Goal: Communication & Community: Participate in discussion

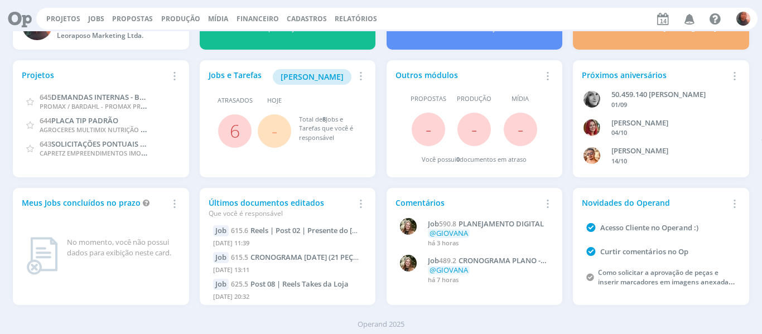
scroll to position [61, 0]
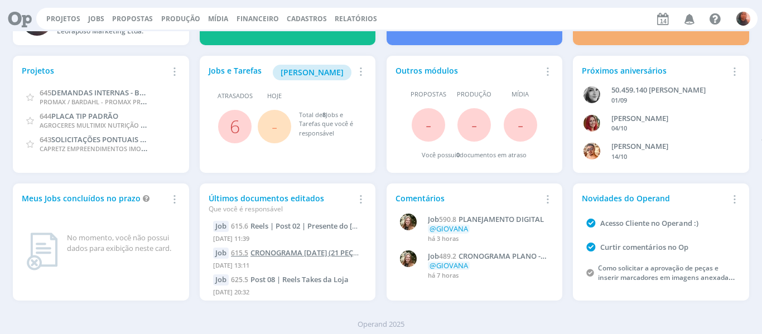
click at [303, 254] on span "CRONOGRAMA [DATE] (21 PEÇAS)" at bounding box center [308, 253] width 114 height 10
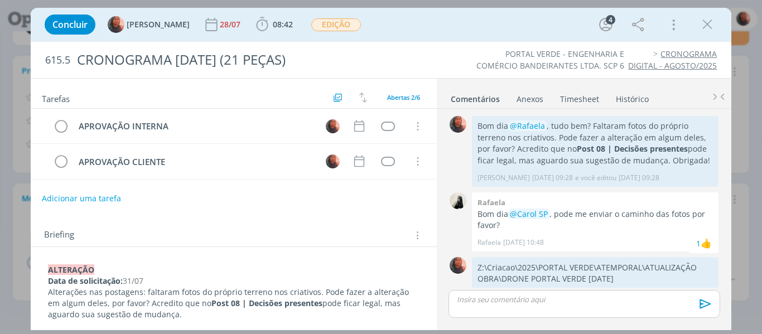
scroll to position [402, 0]
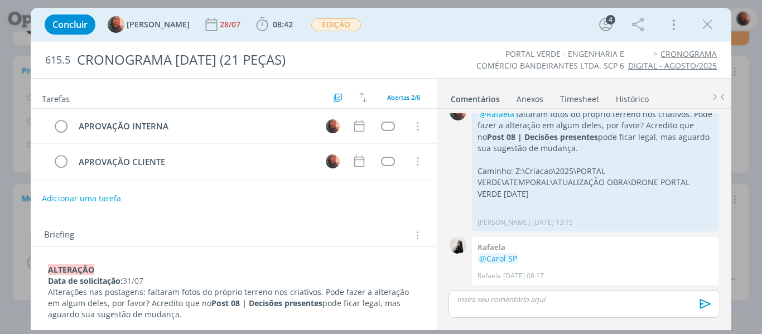
click at [707, 23] on icon "dialog" at bounding box center [707, 24] width 17 height 17
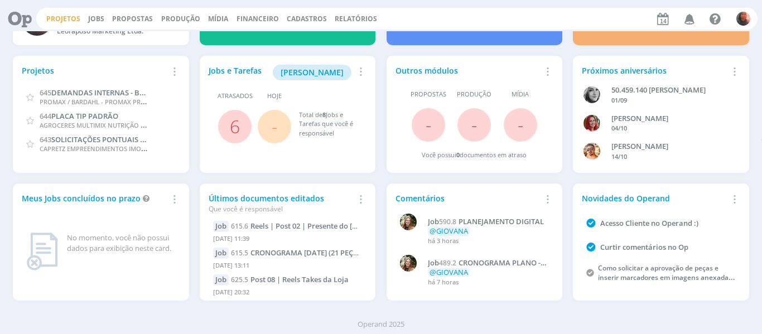
click at [55, 18] on link "Projetos" at bounding box center [63, 18] width 34 height 9
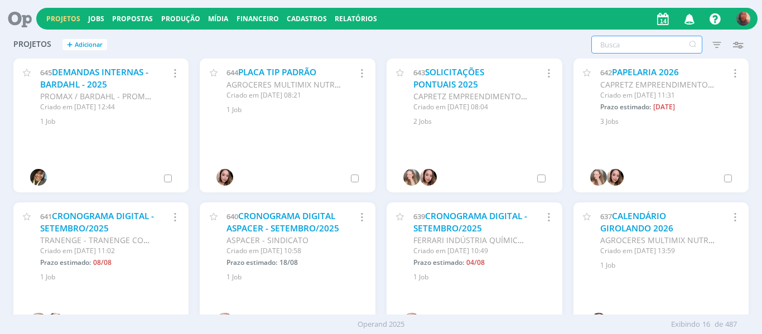
click at [633, 39] on input "text" at bounding box center [646, 45] width 111 height 18
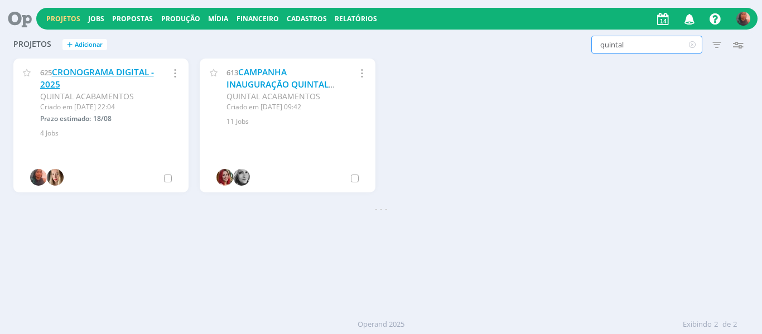
type input "quintal"
click at [114, 71] on link "CRONOGRAMA DIGITAL - 2025" at bounding box center [97, 78] width 114 height 24
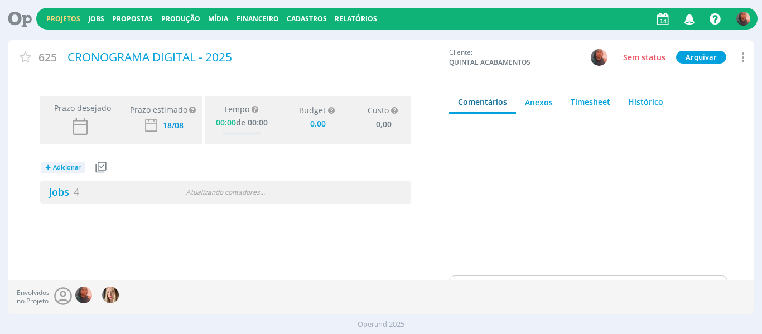
type input "0,00"
click at [175, 187] on div "Atualizando contadores . . ." at bounding box center [225, 192] width 118 height 10
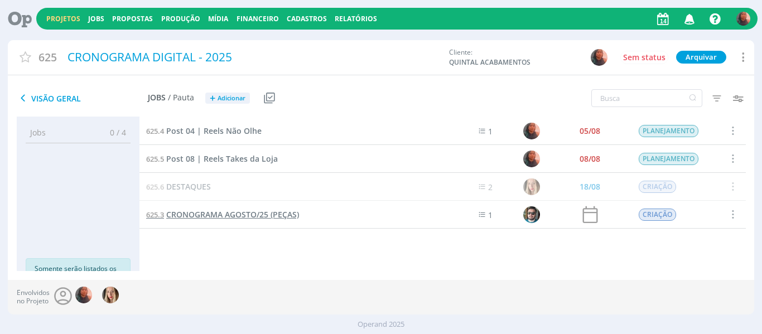
click at [256, 217] on span "CRONOGRAMA AGOSTO/25 (PEÇAS)" at bounding box center [232, 214] width 133 height 11
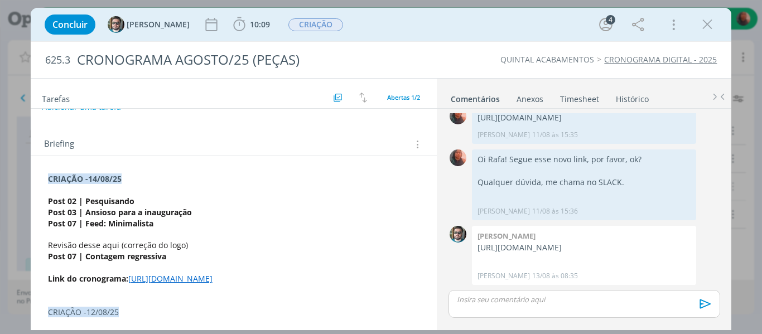
scroll to position [112, 0]
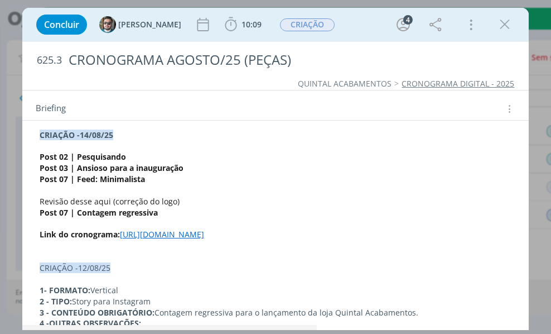
click at [165, 219] on p "dialog" at bounding box center [276, 223] width 473 height 11
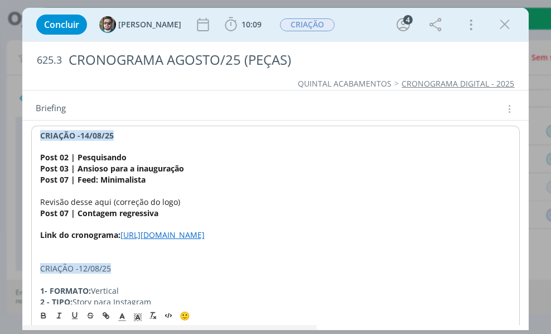
click at [161, 183] on p "Post 07 | Feed: Minimalista" at bounding box center [276, 179] width 472 height 11
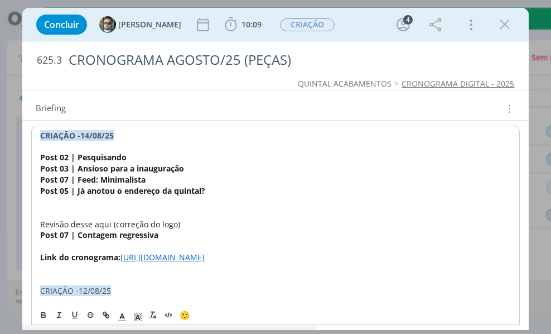
click at [141, 196] on p "Post 05 | Já anotou o endereço da quintal?" at bounding box center [276, 190] width 472 height 11
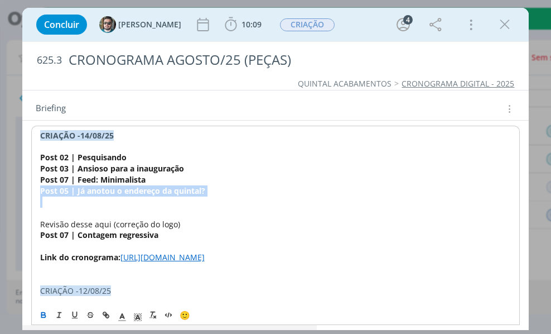
click at [141, 196] on p "Post 05 | Já anotou o endereço da quintal?" at bounding box center [276, 190] width 472 height 11
click at [136, 209] on p "dialog" at bounding box center [276, 213] width 472 height 11
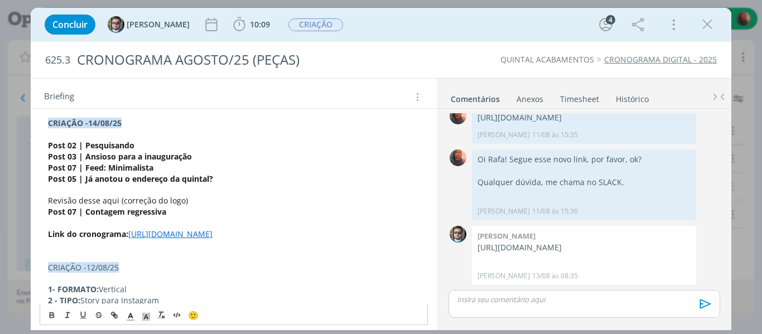
click at [565, 303] on p "dialog" at bounding box center [584, 300] width 253 height 10
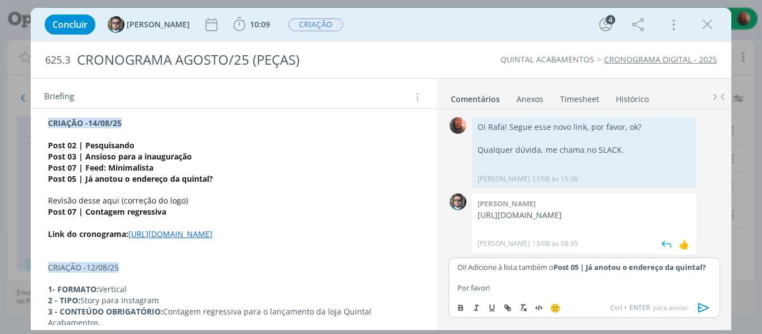
scroll to position [175, 0]
click at [538, 241] on span "13/08 às 08:35" at bounding box center [555, 244] width 46 height 10
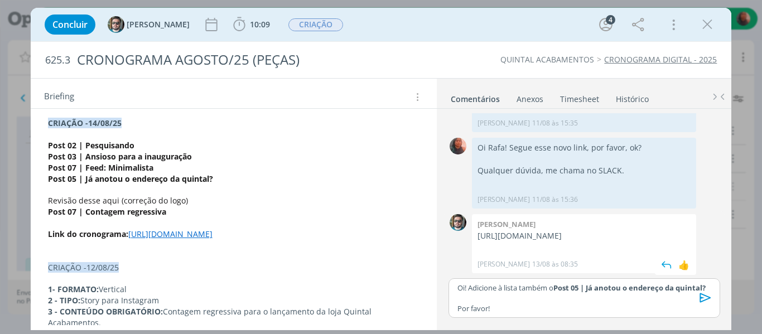
click at [541, 230] on p "[URL][DOMAIN_NAME]" at bounding box center [584, 235] width 213 height 11
copy p "[URL][DOMAIN_NAME]"
click at [536, 291] on p "Oi! Adicione à lista também o Post 05 | Já anotou o endereço da quintal?" at bounding box center [584, 288] width 253 height 10
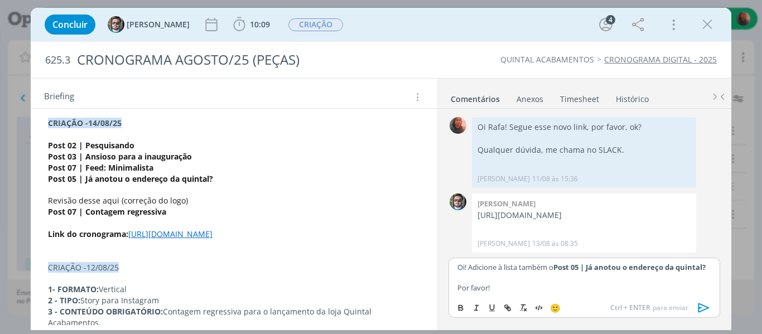
scroll to position [175, 0]
click at [554, 285] on p "Por favor!" at bounding box center [584, 288] width 253 height 10
click at [702, 307] on icon "dialog" at bounding box center [704, 308] width 17 height 17
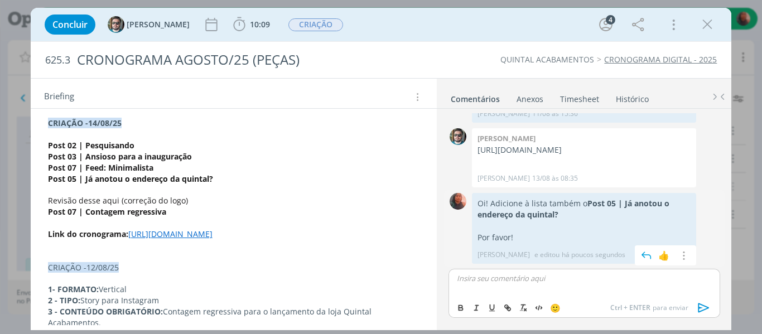
scroll to position [239, 0]
click at [677, 256] on icon "dialog" at bounding box center [683, 256] width 12 height 11
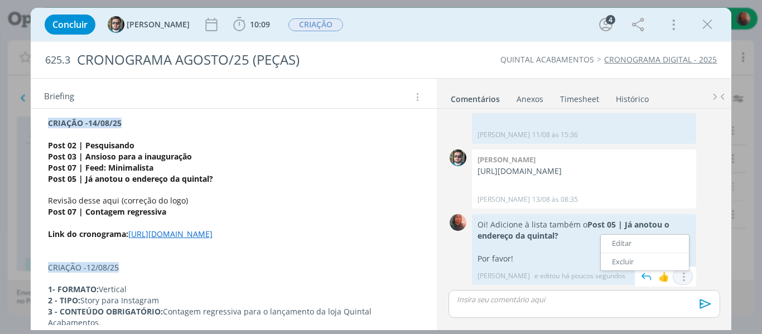
scroll to position [218, 0]
click at [650, 244] on link "Editar" at bounding box center [645, 244] width 88 height 18
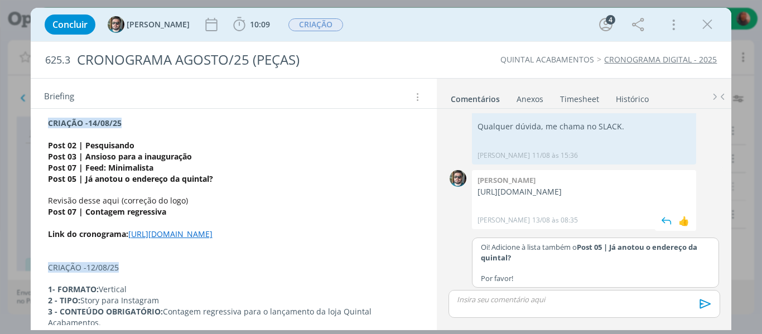
scroll to position [198, 0]
click at [488, 246] on p "Oi! Adicione à lista também o Post 05 | Já anotou o endereço da quintal?" at bounding box center [595, 252] width 229 height 21
click at [489, 252] on p "Oi! Adicione à lista também o Post 05 | Já anotou o endereço da quintal?" at bounding box center [595, 252] width 229 height 21
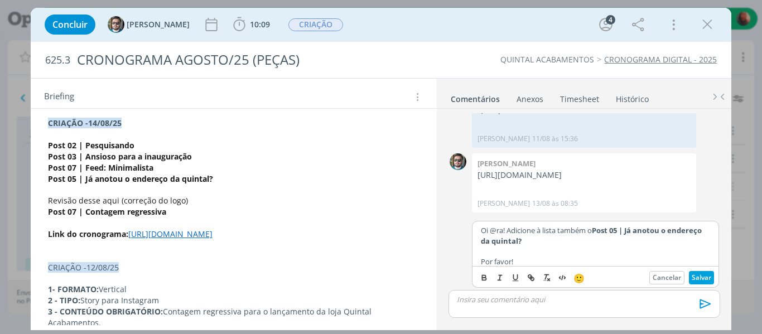
click at [530, 268] on body "Projetos Jobs Propostas Produção [GEOGRAPHIC_DATA] Financeiro Cadastros Relatór…" at bounding box center [381, 167] width 762 height 334
click at [503, 242] on p "Oi @ra! Adicione à lista também o Post 05 | Já anotou o endereço da quintal?" at bounding box center [595, 231] width 229 height 21
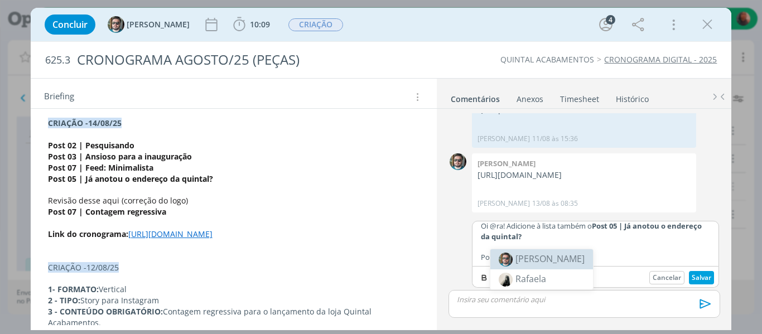
click at [521, 258] on span "[PERSON_NAME]" at bounding box center [550, 259] width 69 height 12
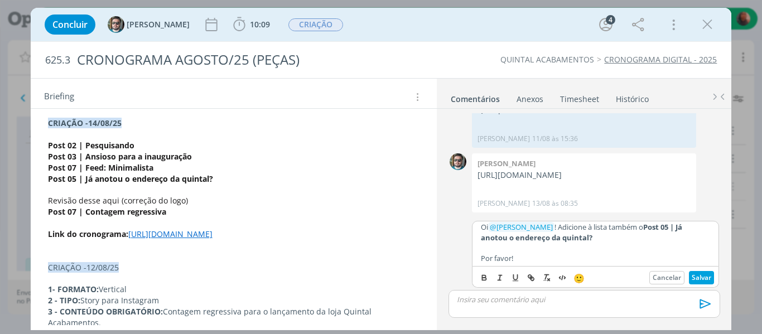
click at [701, 300] on icon "dialog" at bounding box center [705, 304] width 17 height 17
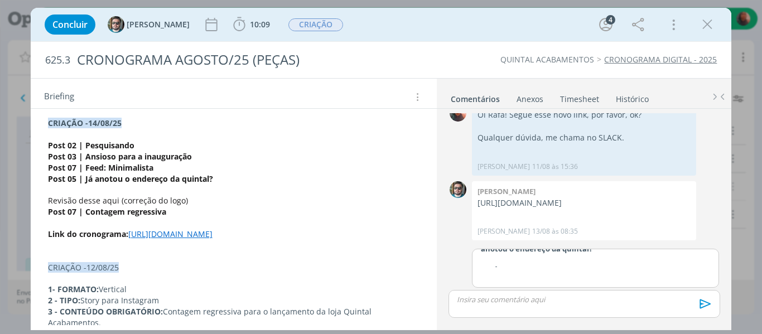
scroll to position [31, 0]
click at [707, 305] on icon "dialog" at bounding box center [705, 304] width 11 height 9
click at [708, 23] on icon "dialog" at bounding box center [707, 24] width 17 height 17
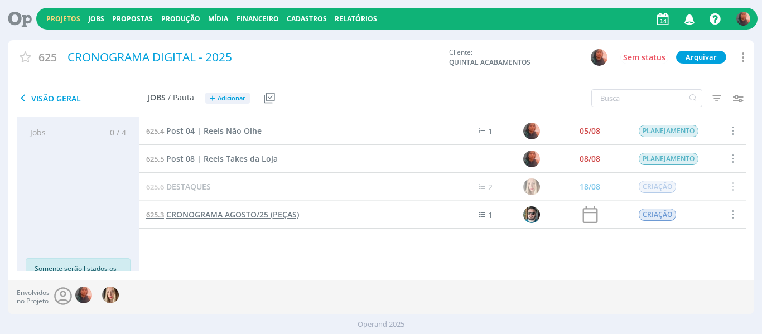
click at [225, 217] on span "CRONOGRAMA AGOSTO/25 (PEÇAS)" at bounding box center [232, 214] width 133 height 11
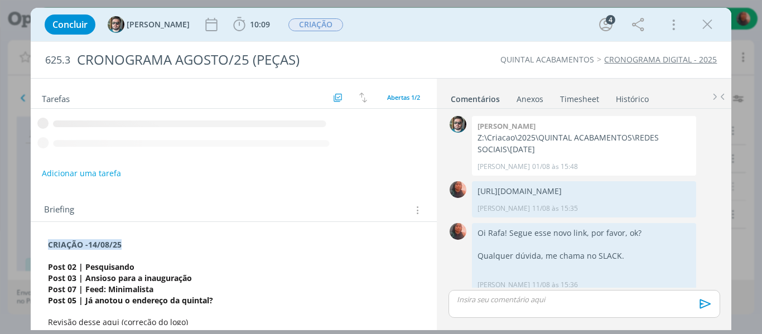
scroll to position [218, 0]
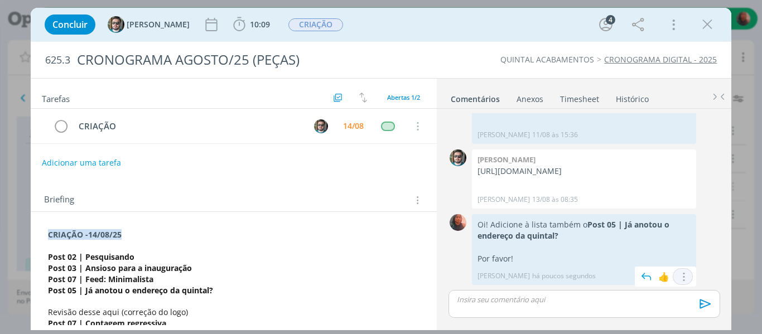
click at [685, 277] on button "dialog" at bounding box center [682, 277] width 13 height 12
click at [658, 248] on link "Editar" at bounding box center [645, 244] width 88 height 18
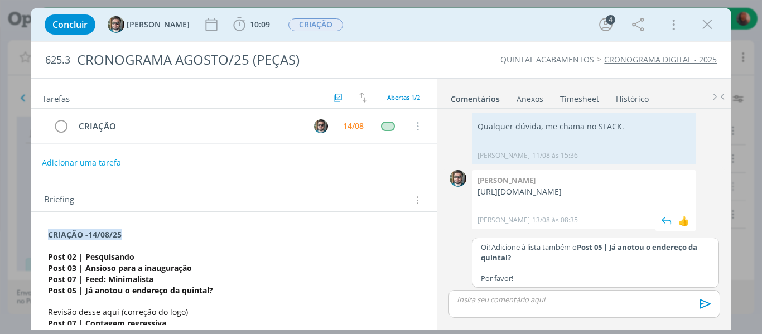
scroll to position [198, 0]
click at [487, 247] on p "Oi! Adicione à lista também o Post 05 | Já anotou o endereço da quintal?" at bounding box center [595, 252] width 229 height 21
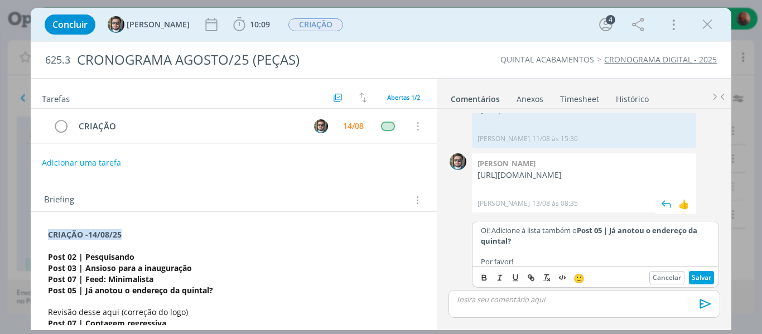
scroll to position [215, 0]
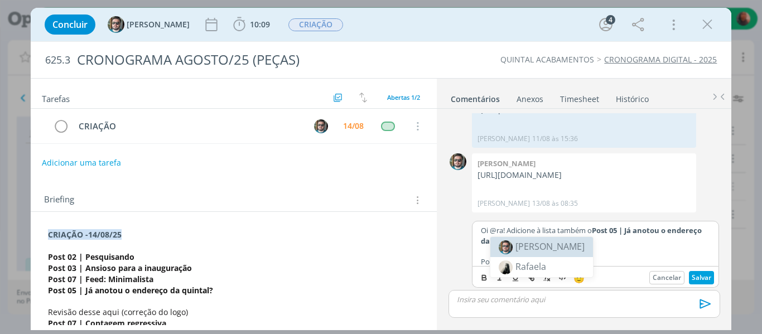
click at [528, 244] on span "[PERSON_NAME]" at bounding box center [550, 246] width 69 height 12
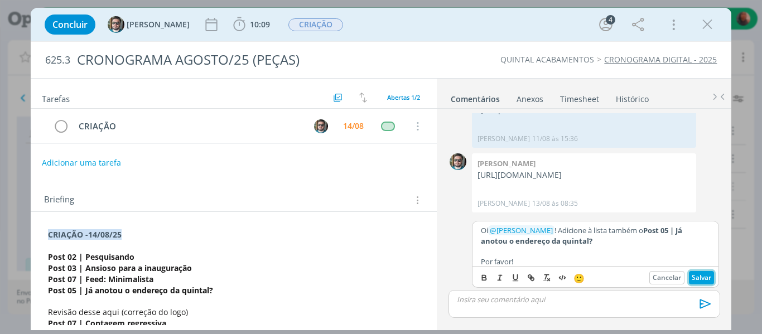
drag, startPoint x: 709, startPoint y: 283, endPoint x: 691, endPoint y: 283, distance: 17.9
click at [708, 283] on button "Salvar" at bounding box center [701, 277] width 25 height 13
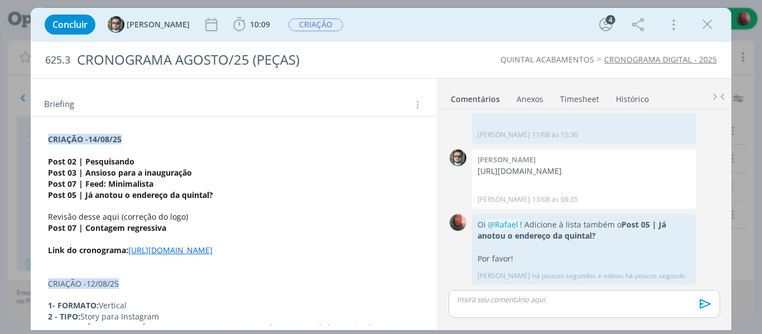
scroll to position [112, 0]
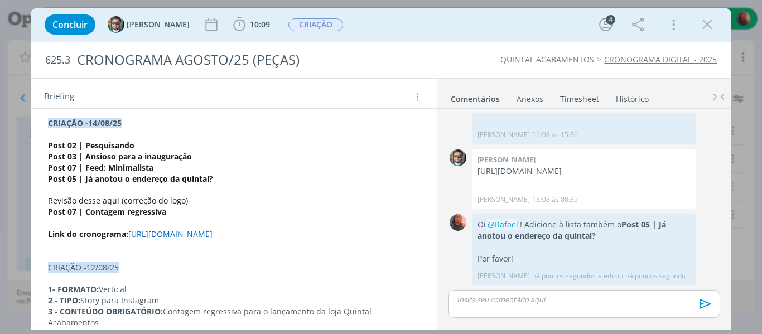
click at [232, 179] on p "Post 05 | Já anotou o endereço da quintal?" at bounding box center [234, 179] width 372 height 11
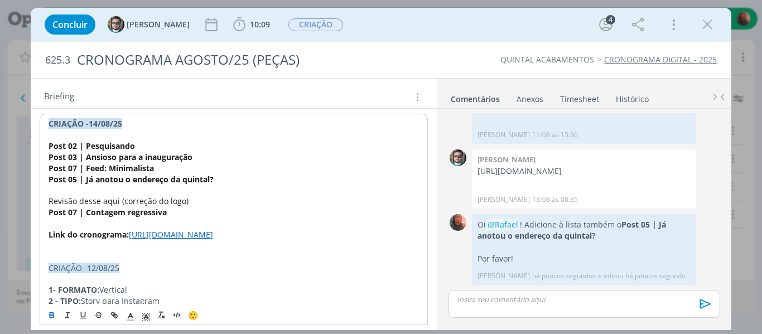
click at [177, 169] on p "Post 07 | Feed: Minimalista" at bounding box center [234, 168] width 371 height 11
